Goal: Task Accomplishment & Management: Manage account settings

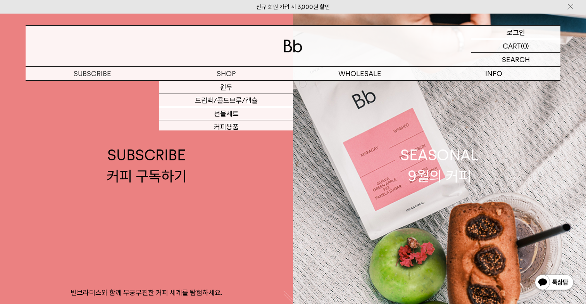
click at [533, 31] on div "LOGIN 로그인" at bounding box center [515, 32] width 89 height 13
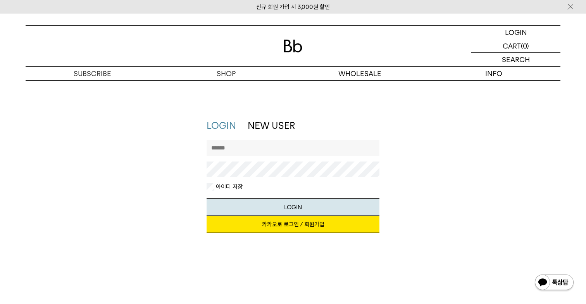
click at [271, 218] on link "카카오로 로그인 / 회원가입" at bounding box center [293, 224] width 173 height 17
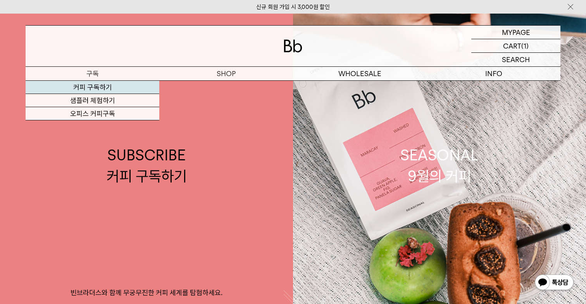
click at [127, 89] on link "커피 구독하기" at bounding box center [93, 87] width 134 height 13
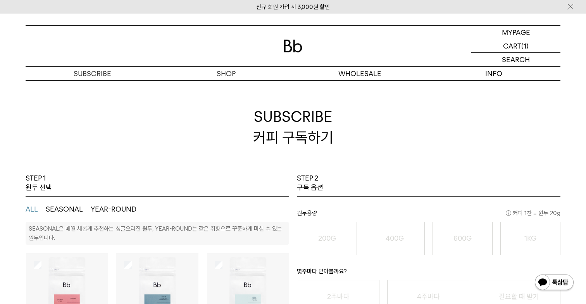
click at [290, 44] on img at bounding box center [293, 46] width 19 height 13
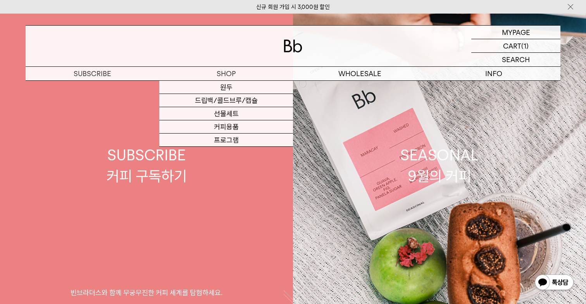
scroll to position [19, 0]
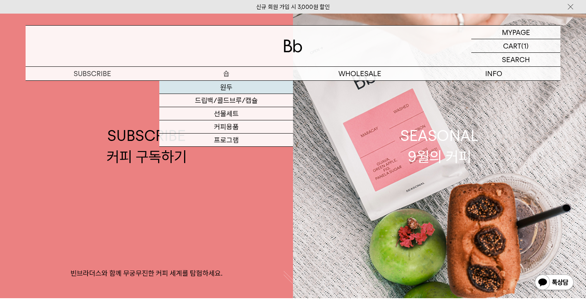
click at [225, 85] on link "원두" at bounding box center [226, 87] width 134 height 13
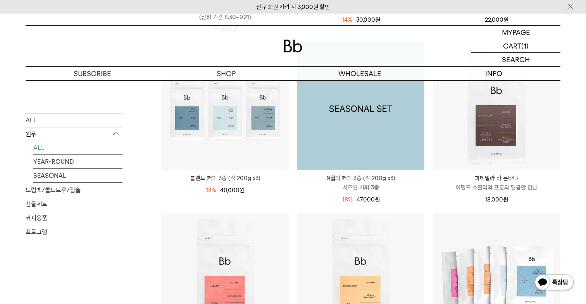
scroll to position [296, 0]
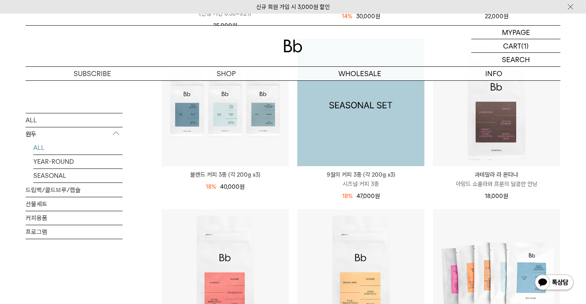
click at [398, 157] on img at bounding box center [360, 102] width 127 height 127
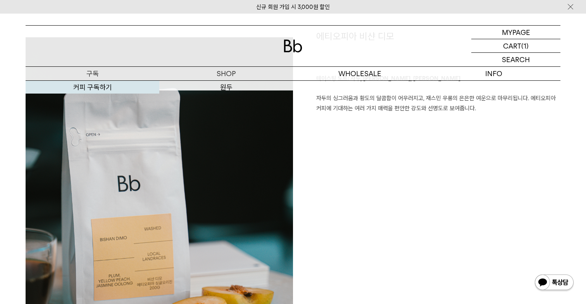
scroll to position [605, 0]
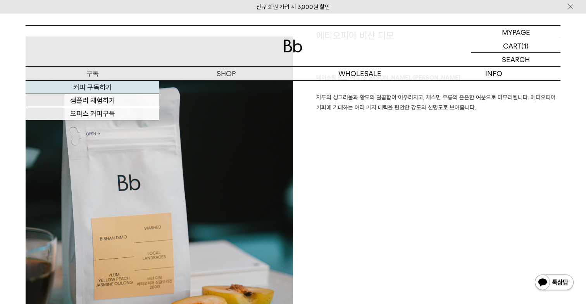
click at [95, 85] on link "커피 구독하기" at bounding box center [93, 87] width 134 height 13
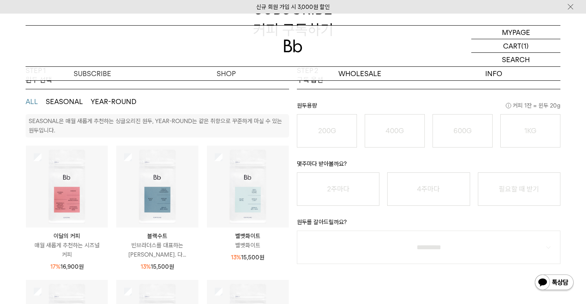
scroll to position [162, 0]
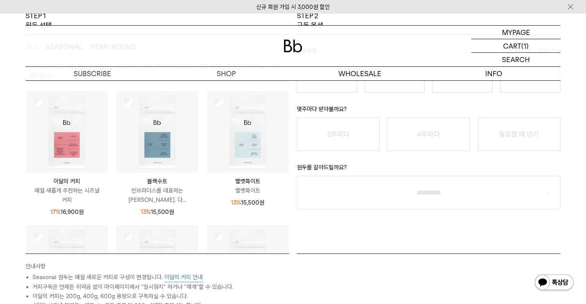
click at [43, 100] on img at bounding box center [67, 132] width 82 height 82
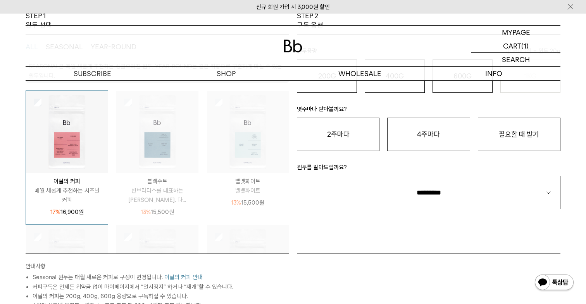
scroll to position [81, 0]
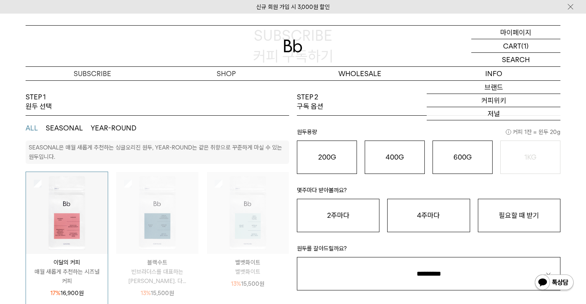
click at [521, 31] on p "마이페이지" at bounding box center [515, 32] width 31 height 13
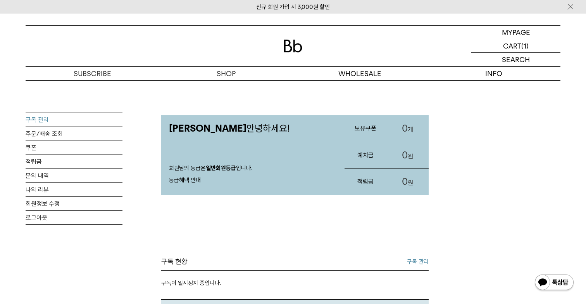
click at [51, 120] on link "구독 관리" at bounding box center [74, 120] width 97 height 14
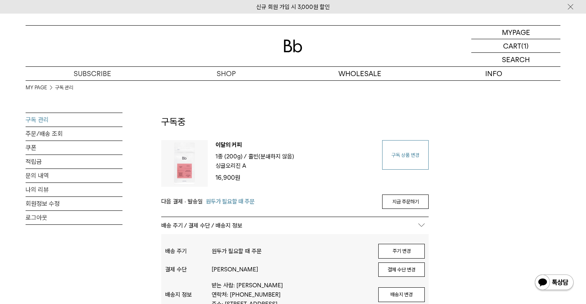
click at [404, 159] on link "구독 상품 변경" at bounding box center [405, 154] width 47 height 29
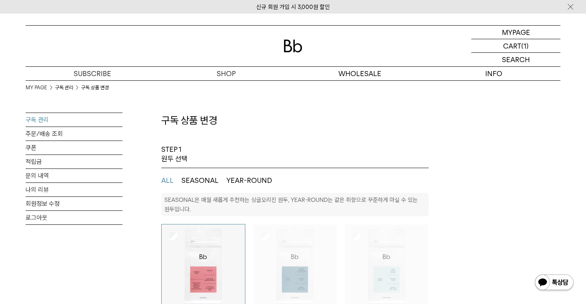
select select "**"
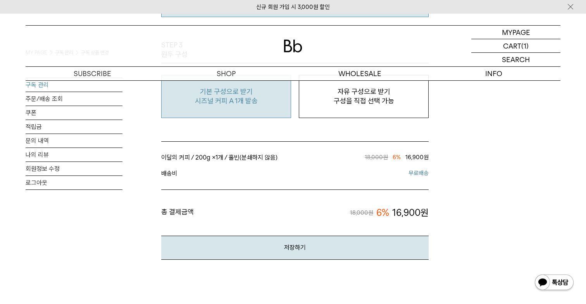
scroll to position [709, 0]
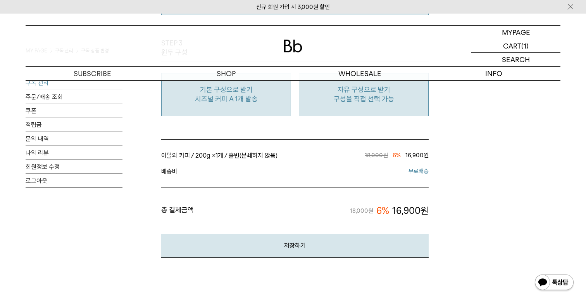
click at [321, 102] on p "구성을 직접 선택 가능" at bounding box center [363, 98] width 121 height 9
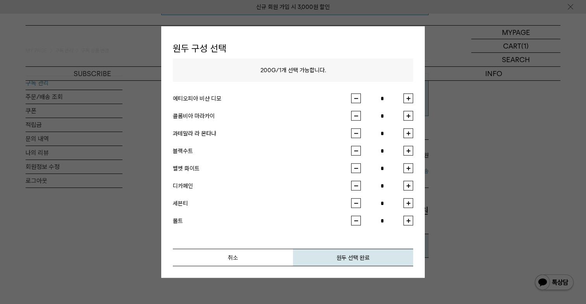
click at [408, 98] on button "button" at bounding box center [409, 98] width 10 height 10
type input "*"
click at [365, 256] on button "원두 선택 완료" at bounding box center [353, 256] width 120 height 17
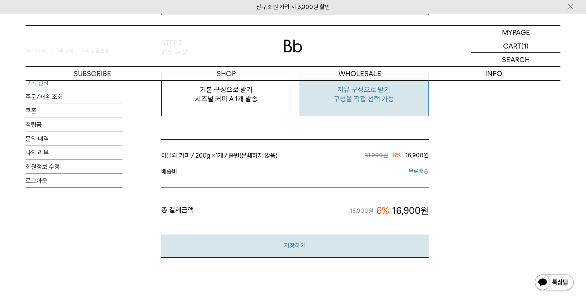
click at [362, 249] on button "저장하기" at bounding box center [294, 245] width 267 height 24
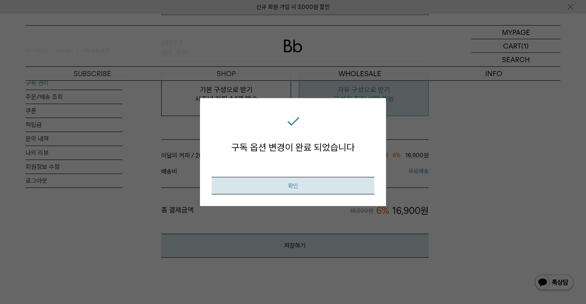
click at [334, 191] on button "확인" at bounding box center [293, 185] width 163 height 17
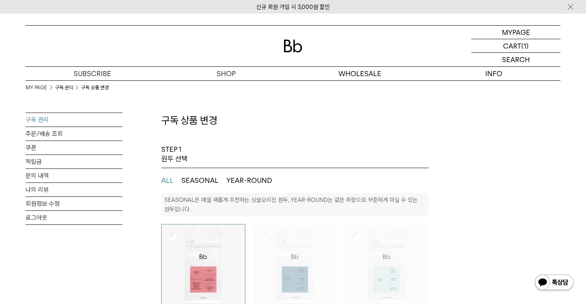
select select "**"
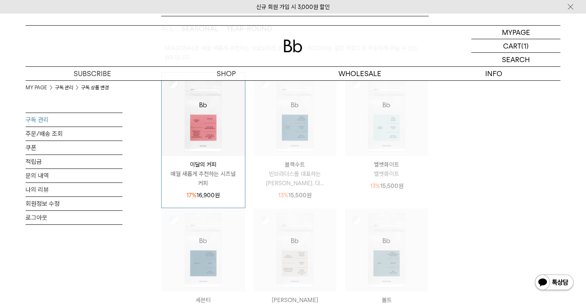
scroll to position [159, 0]
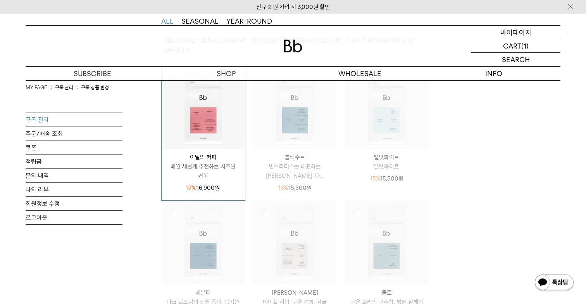
click at [517, 29] on p "마이페이지" at bounding box center [515, 32] width 31 height 13
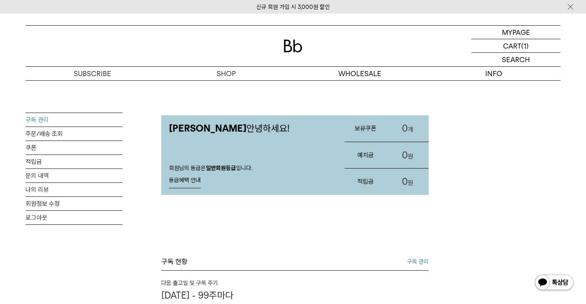
click at [52, 120] on link "구독 관리" at bounding box center [74, 120] width 97 height 14
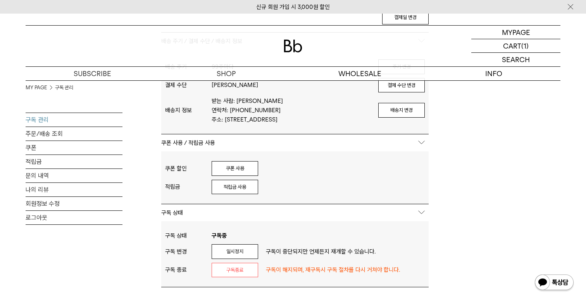
scroll to position [184, 0]
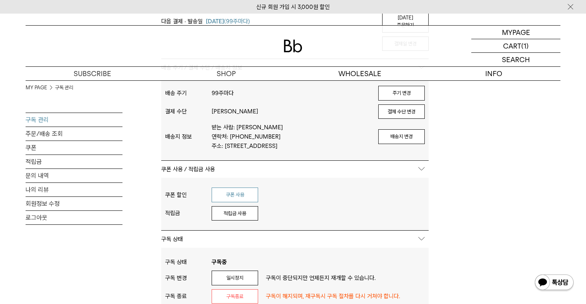
click at [238, 196] on button "쿠폰 사용" at bounding box center [235, 194] width 47 height 15
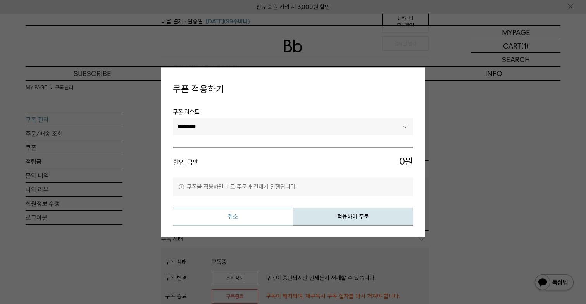
click at [239, 217] on button "취소" at bounding box center [233, 215] width 120 height 17
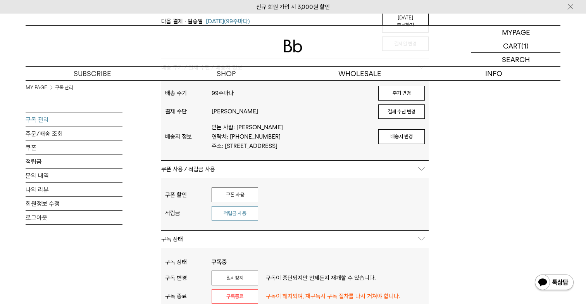
click at [233, 218] on button "적립금 사용" at bounding box center [235, 213] width 47 height 15
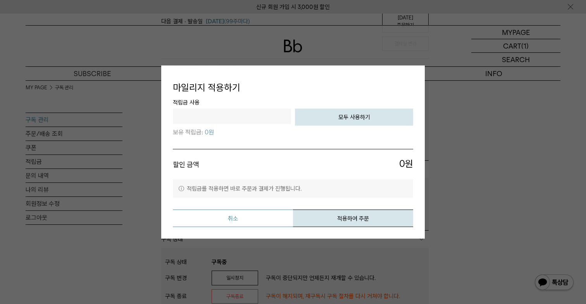
click at [273, 215] on button "취소" at bounding box center [233, 217] width 120 height 17
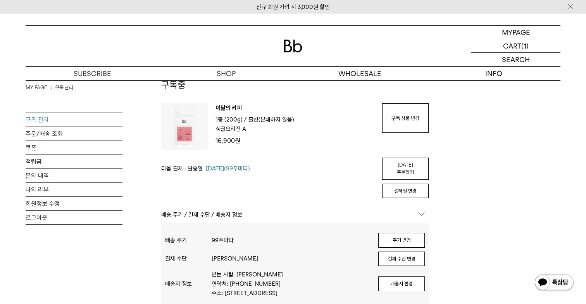
scroll to position [40, 0]
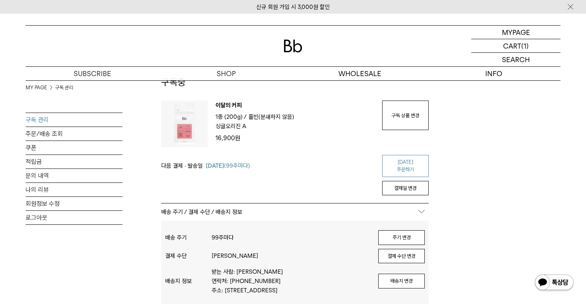
click at [405, 160] on link "오늘 주문하기" at bounding box center [405, 166] width 47 height 22
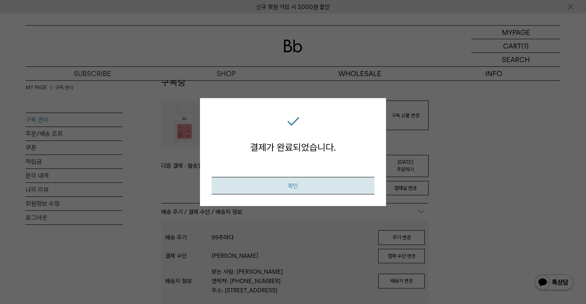
click at [356, 181] on button "확인" at bounding box center [293, 185] width 163 height 17
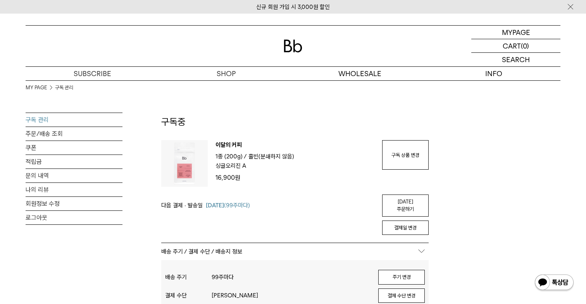
scroll to position [40, 0]
